Goal: Book appointment/travel/reservation

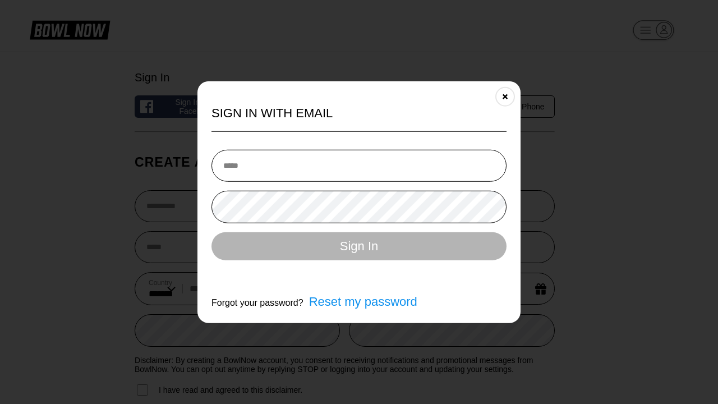
select select "**"
type input "**********"
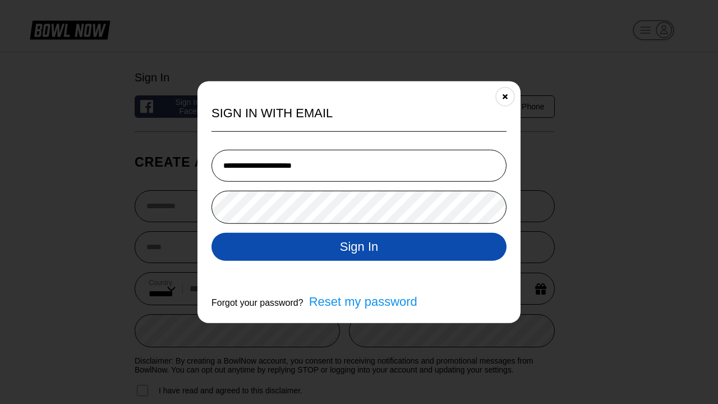
click at [359, 247] on button "Sign In" at bounding box center [358, 246] width 295 height 28
